Goal: Information Seeking & Learning: Learn about a topic

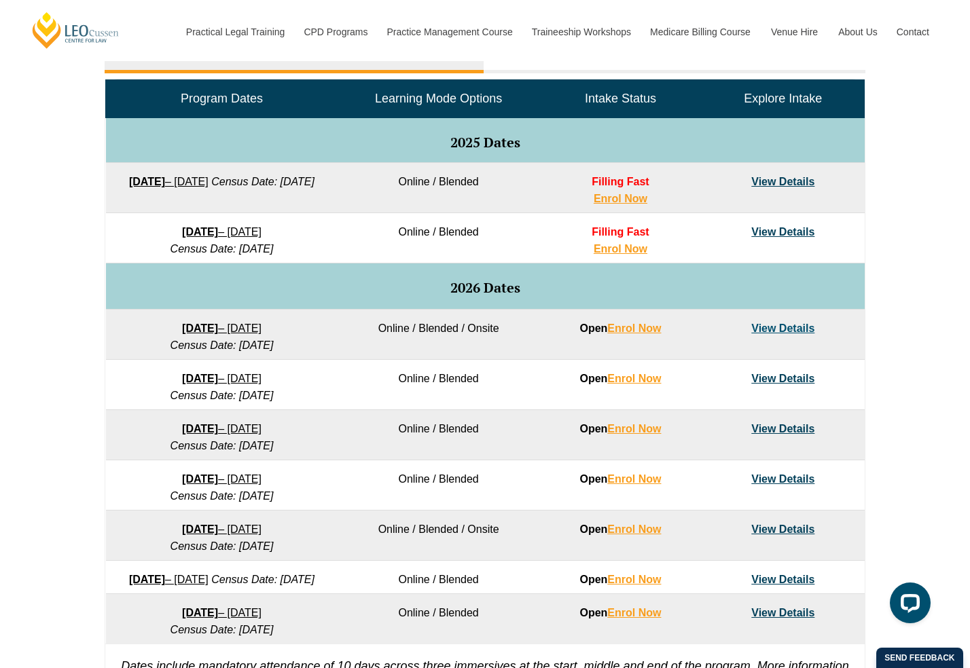
scroll to position [655, 0]
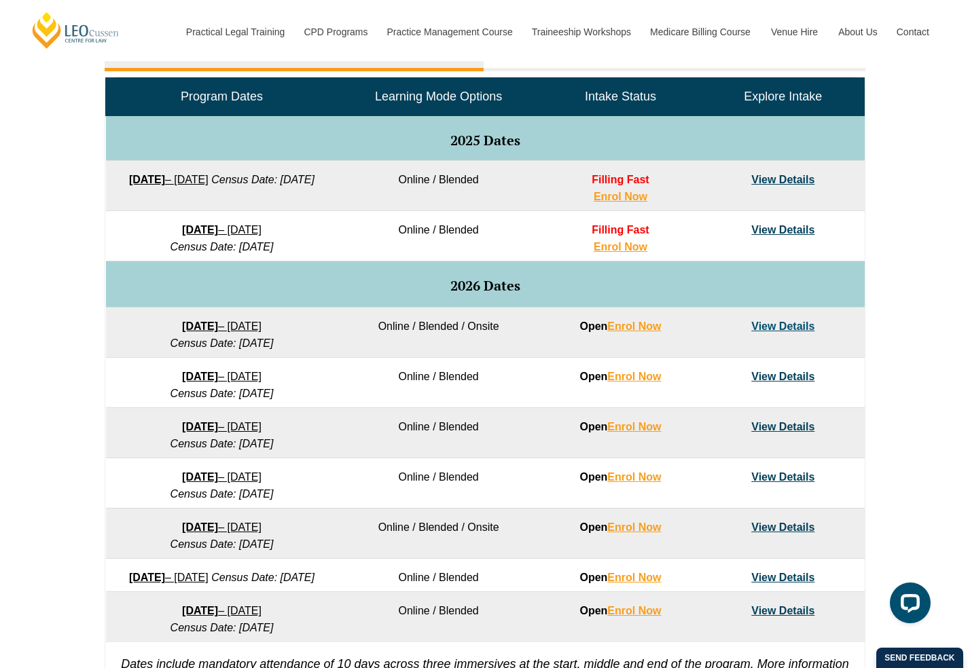
click at [771, 429] on link "View Details" at bounding box center [782, 427] width 63 height 12
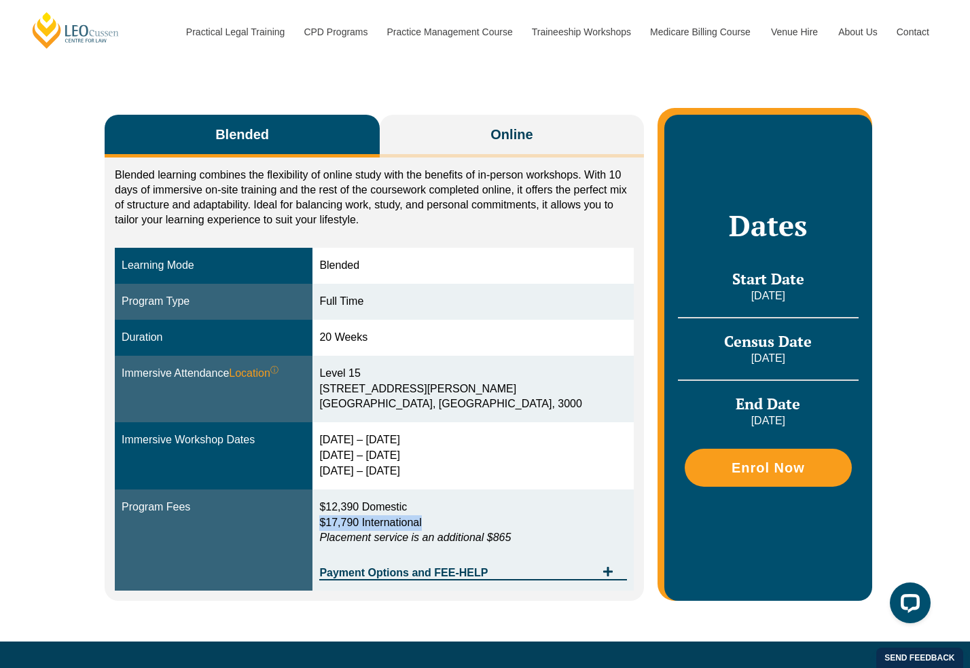
drag, startPoint x: 464, startPoint y: 519, endPoint x: 350, endPoint y: 524, distance: 114.9
click at [350, 524] on td "$12,390 Domestic $17,790 International Placement service is an additional $865 …" at bounding box center [472, 541] width 321 height 102
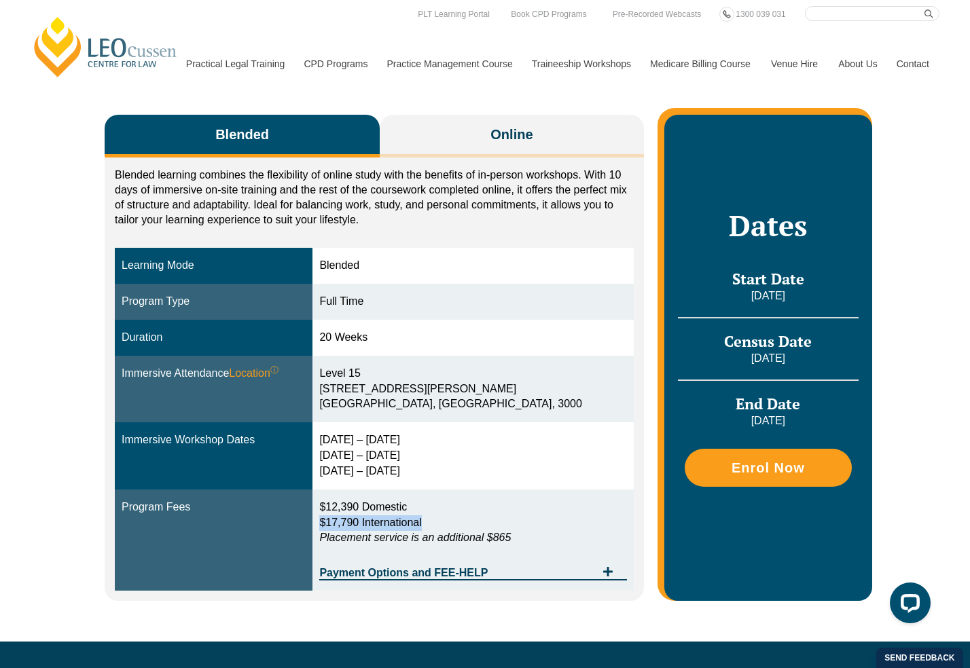
click at [913, 61] on link "Contact" at bounding box center [912, 64] width 53 height 58
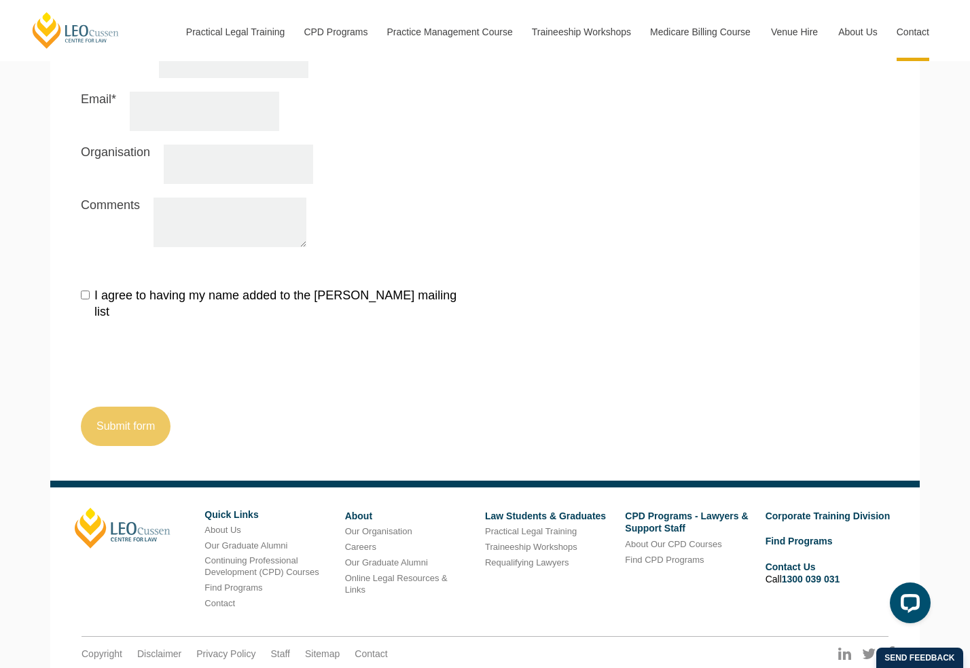
scroll to position [1463, 0]
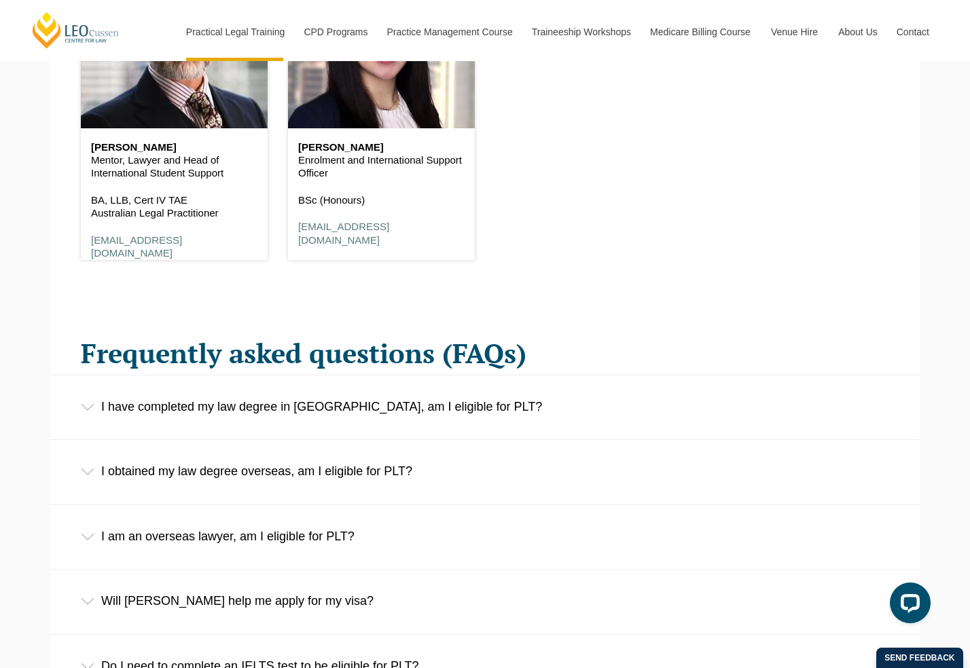
scroll to position [2014, 0]
